Goal: Information Seeking & Learning: Learn about a topic

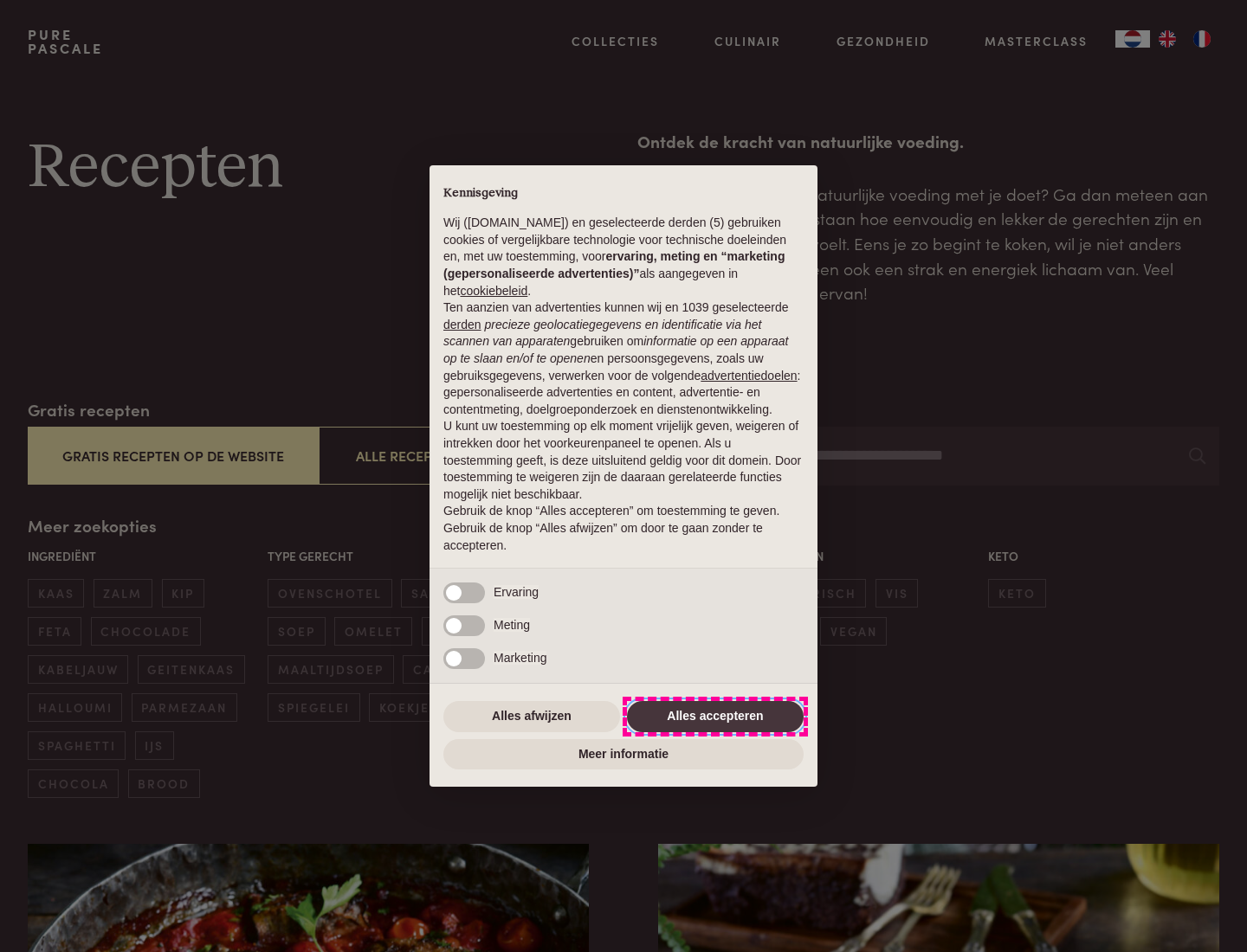
click at [715, 716] on button "Alles accepteren" at bounding box center [714, 717] width 177 height 31
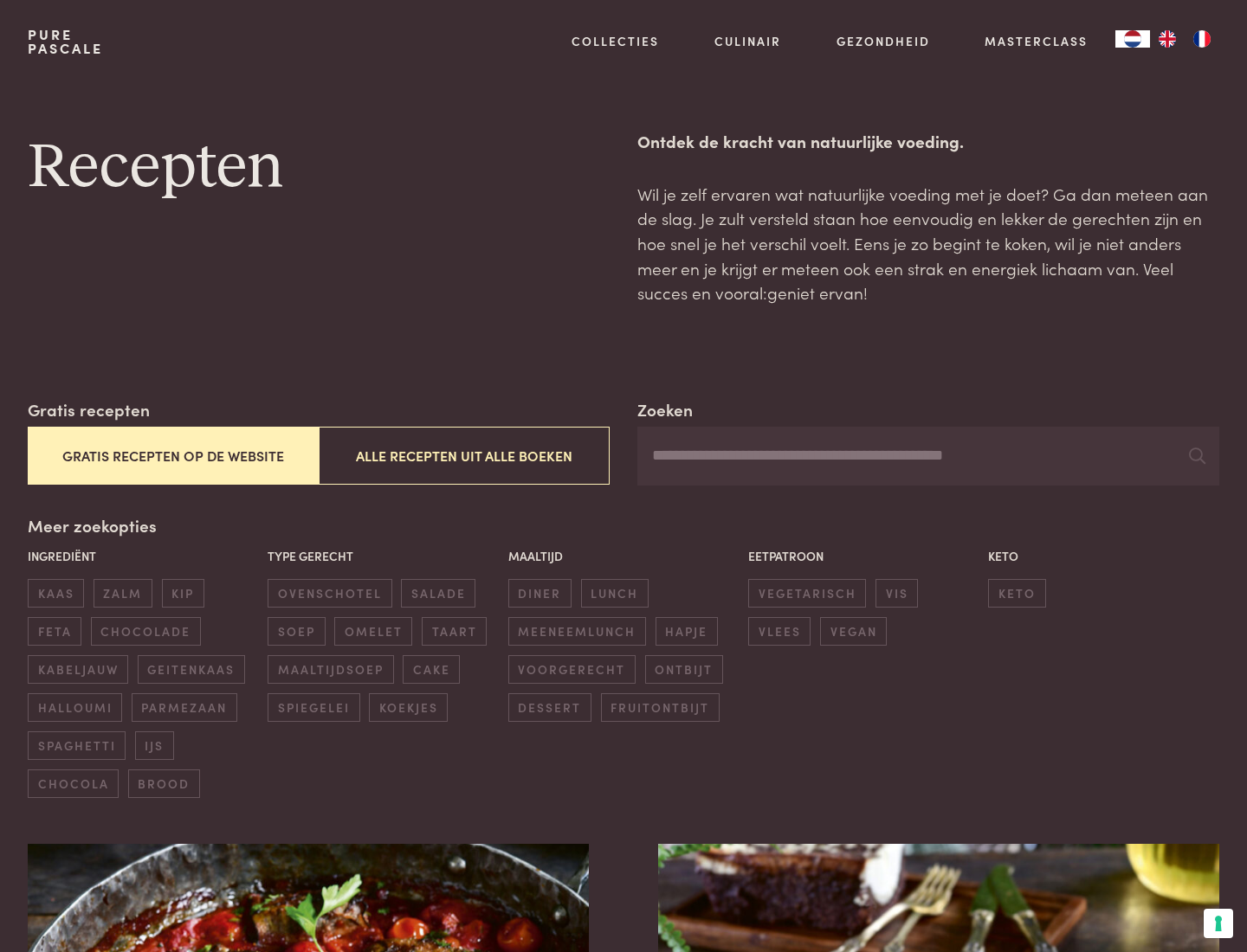
click at [172, 455] on button "Gratis recepten op de website" at bounding box center [173, 455] width 291 height 58
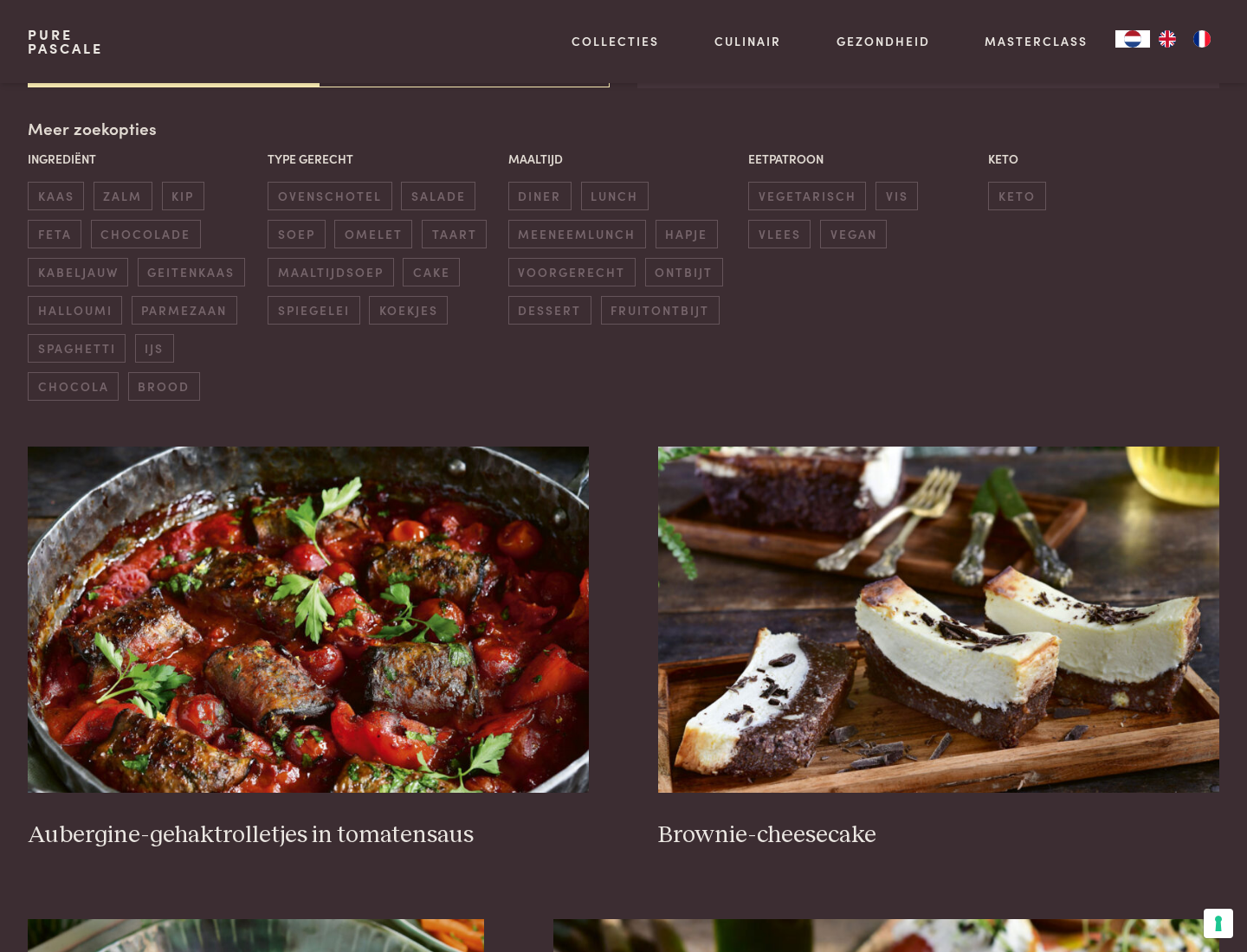
click at [90, 128] on div "Meer zoekopties Ingrediënt kaas zalm kip feta chocolade kabeljauw geitenkaas ha…" at bounding box center [623, 258] width 1191 height 285
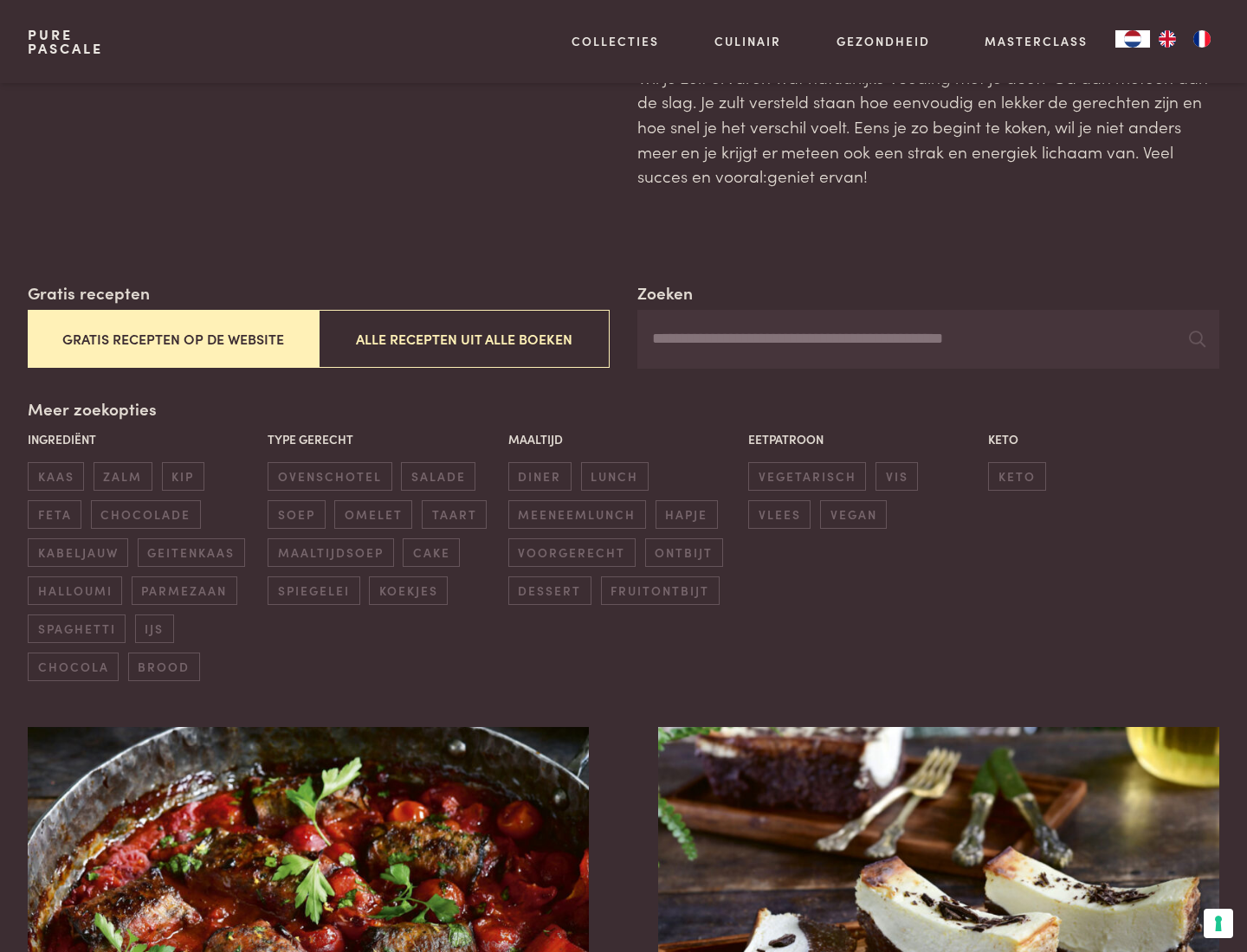
click at [122, 476] on span "zalm" at bounding box center [123, 476] width 59 height 29
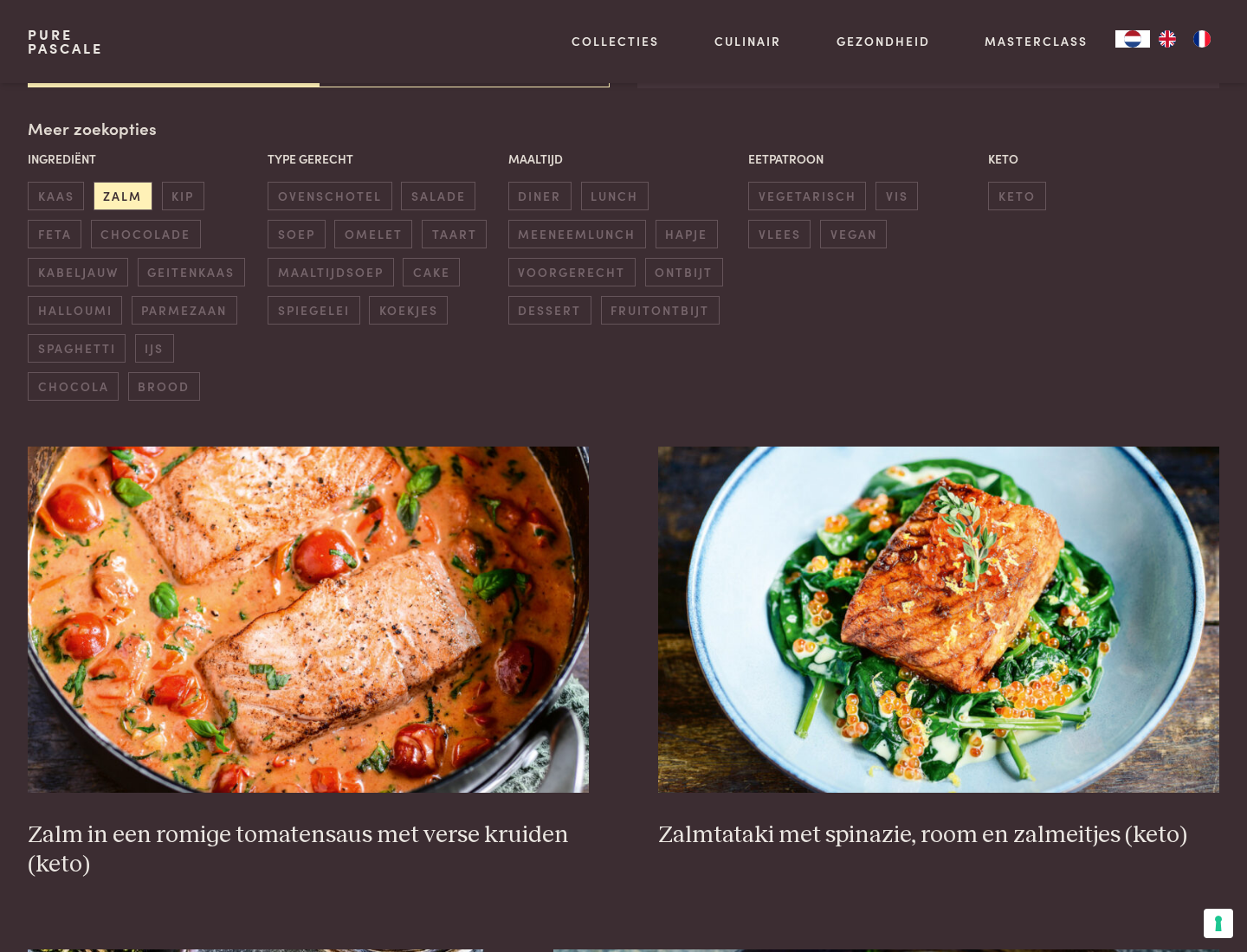
click at [613, 196] on span "lunch" at bounding box center [615, 196] width 68 height 29
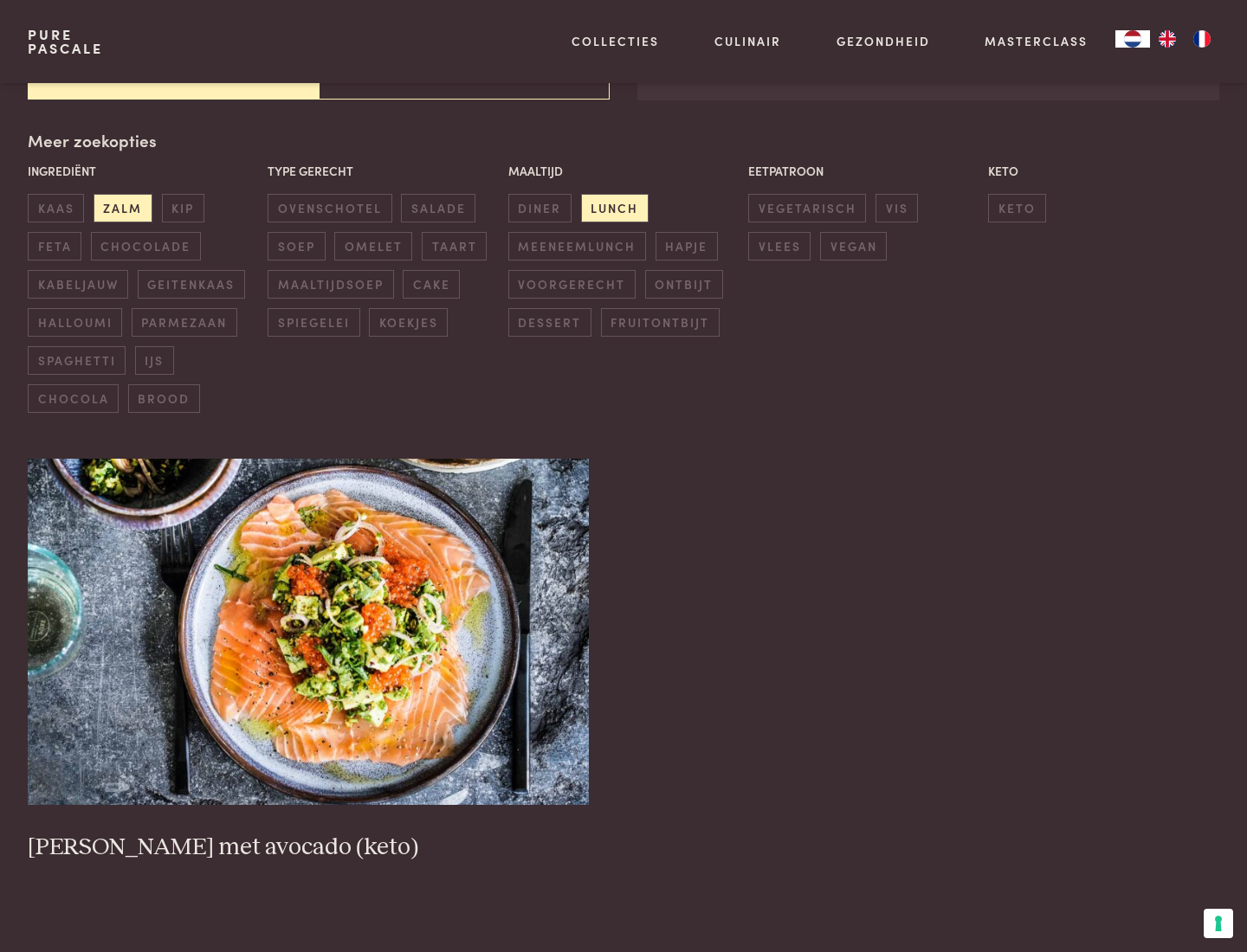
scroll to position [381, 0]
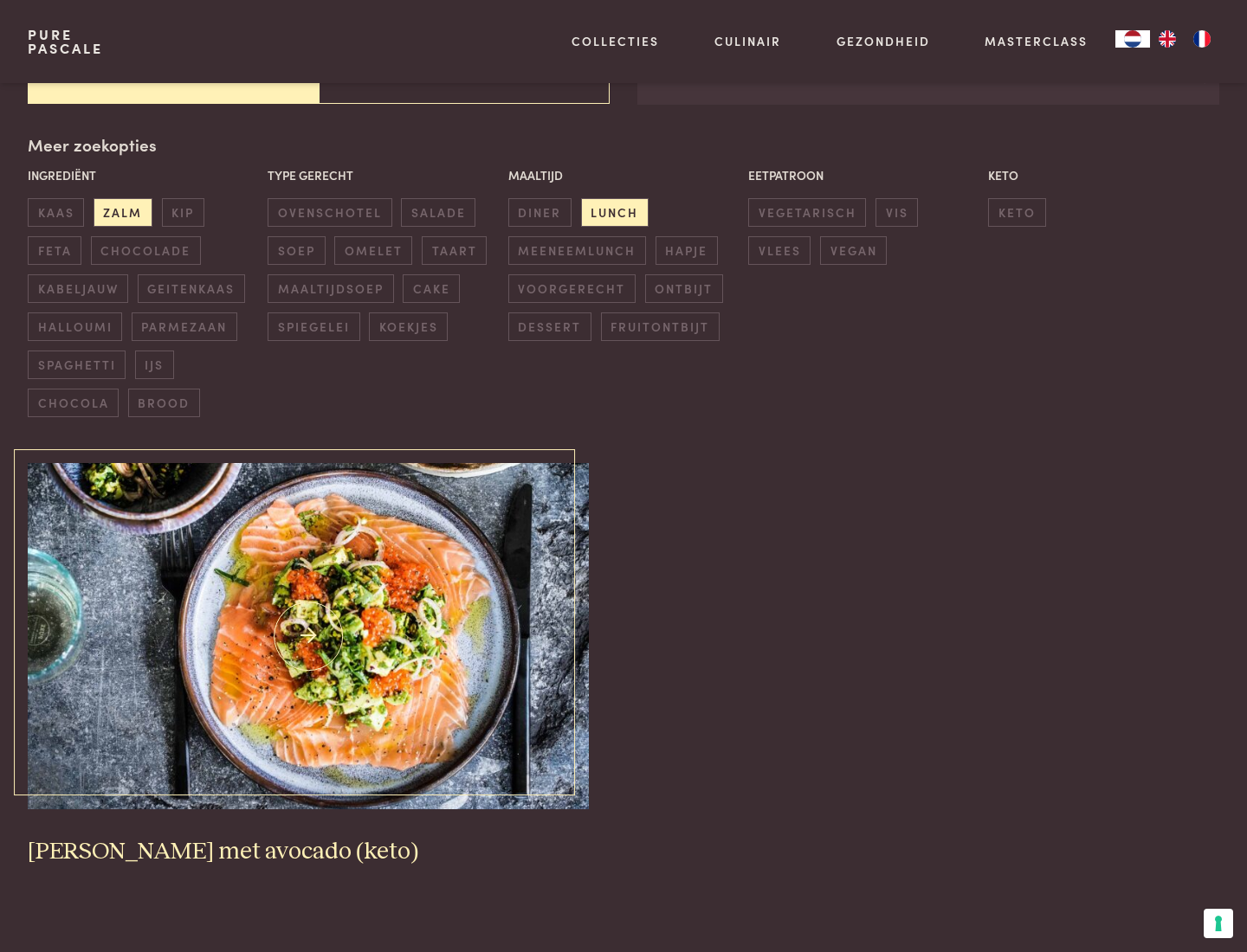
click at [308, 636] on img at bounding box center [308, 636] width 561 height 346
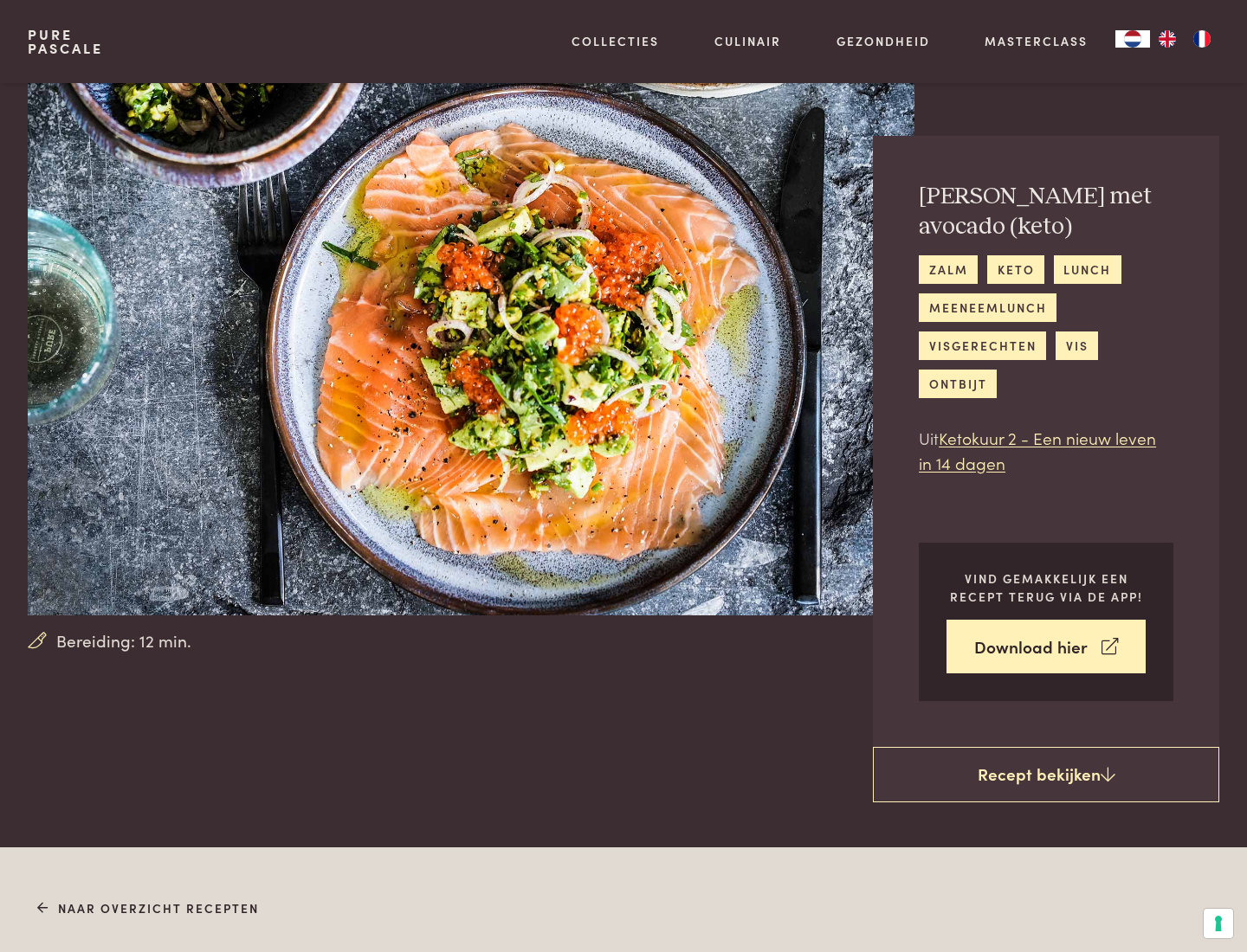
scroll to position [992, 0]
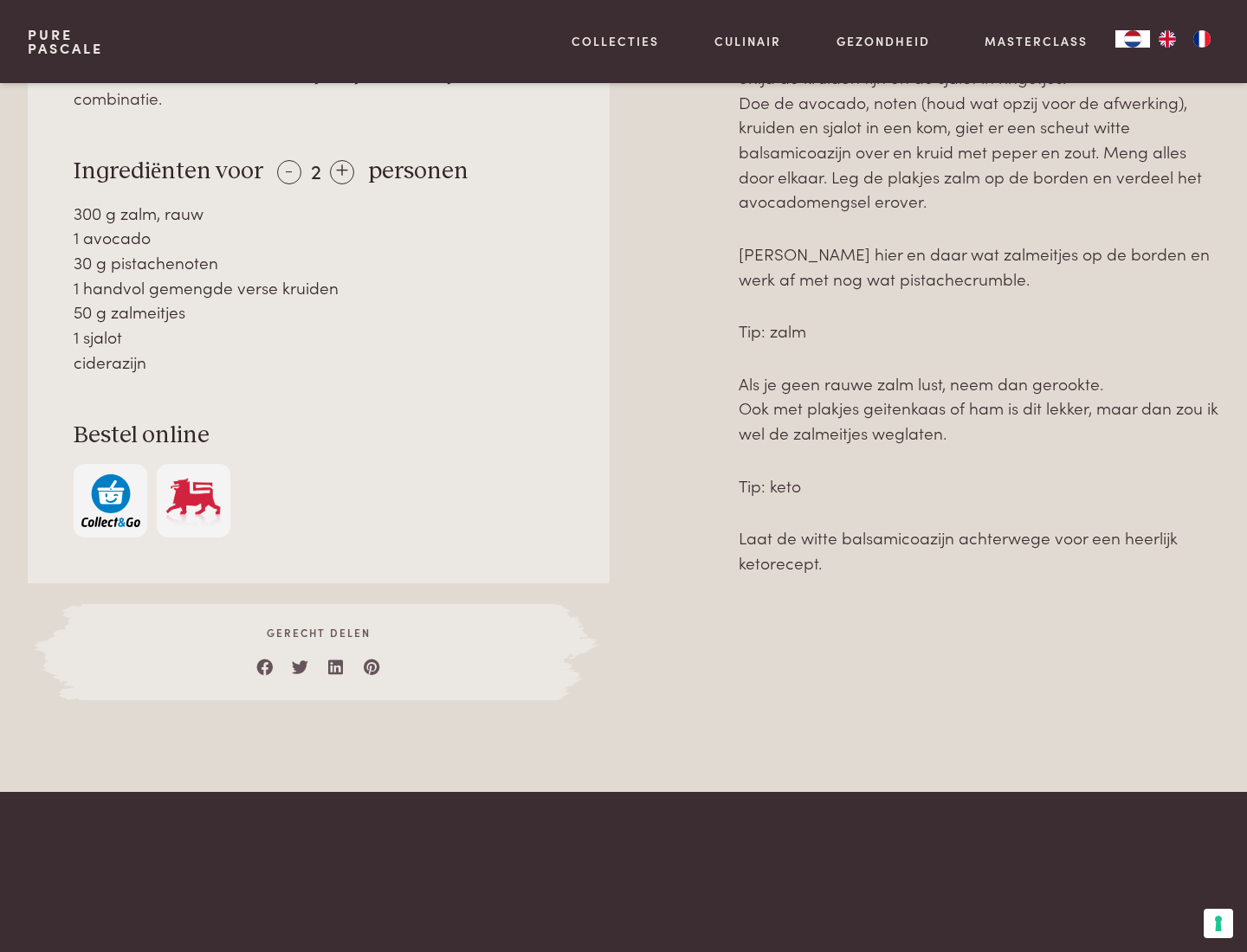
click at [110, 475] on img "button" at bounding box center [111, 500] width 59 height 53
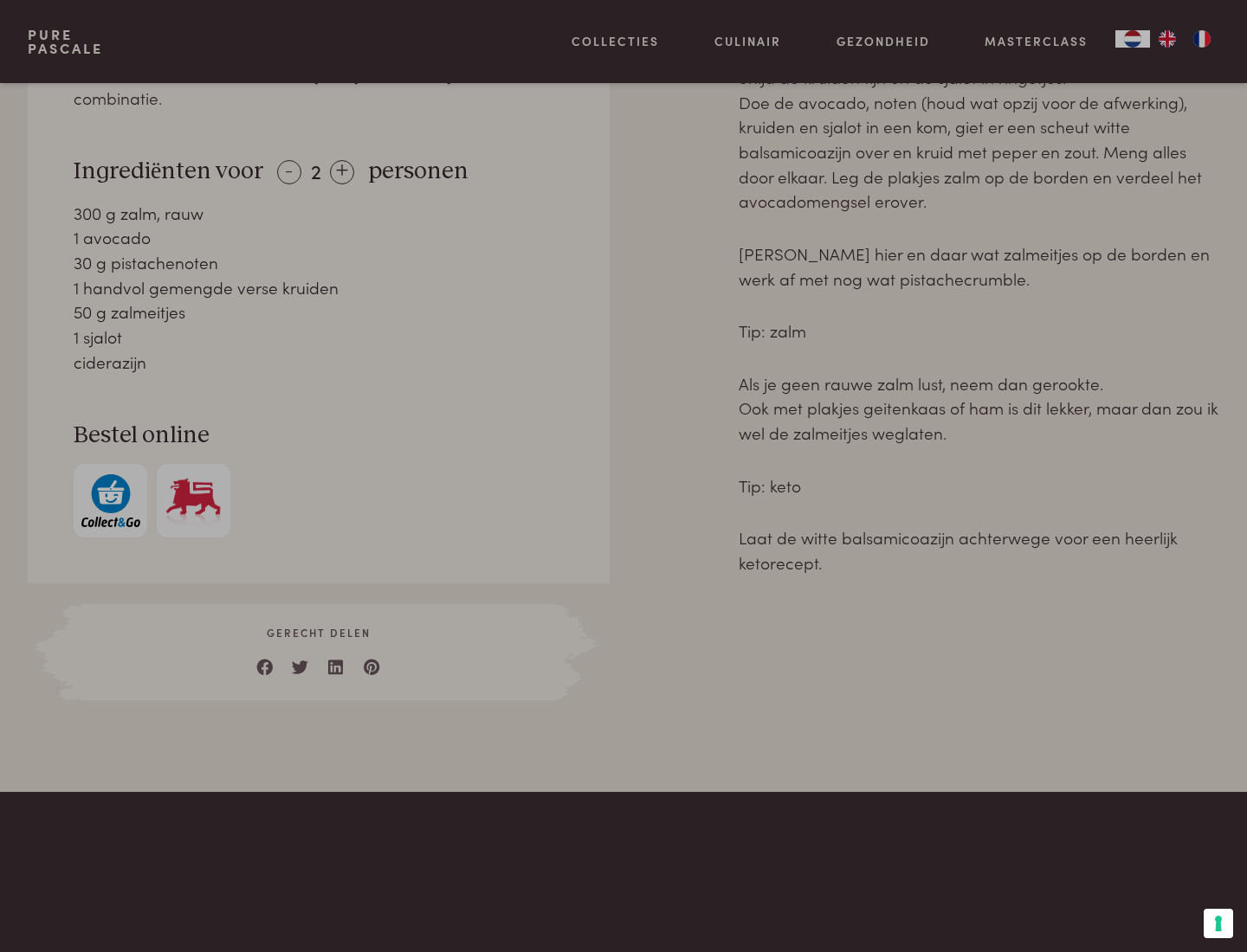
scroll to position [704, 0]
